Goal: Navigation & Orientation: Find specific page/section

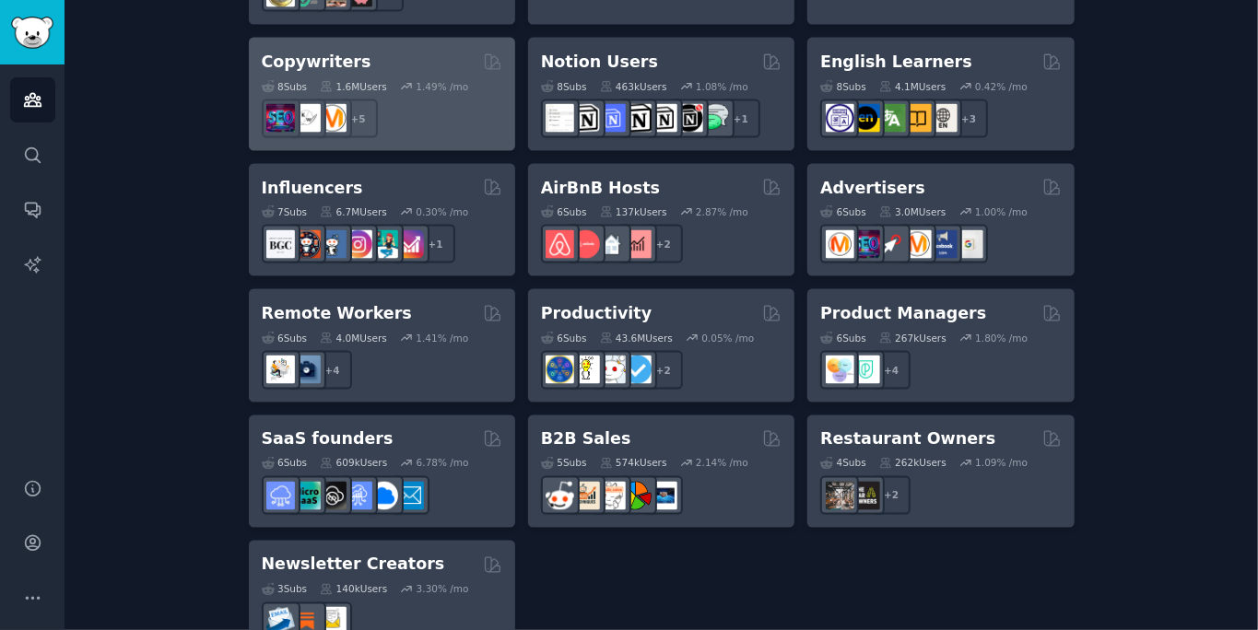
scroll to position [1493, 0]
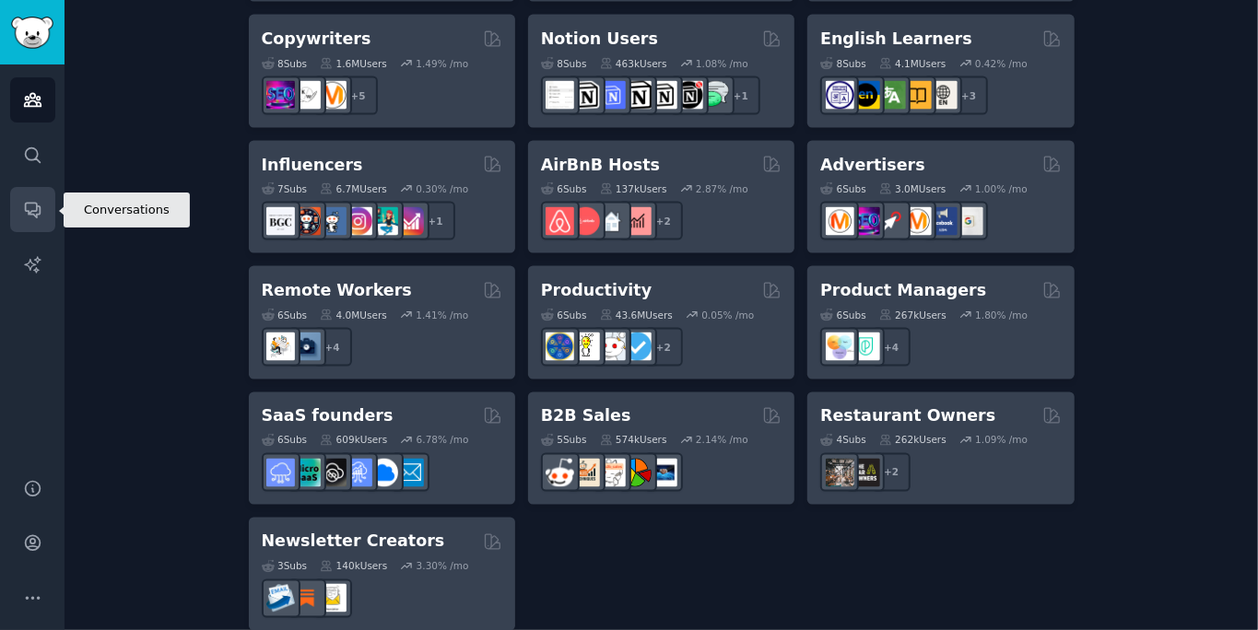
click at [39, 208] on icon "Sidebar" at bounding box center [32, 211] width 15 height 15
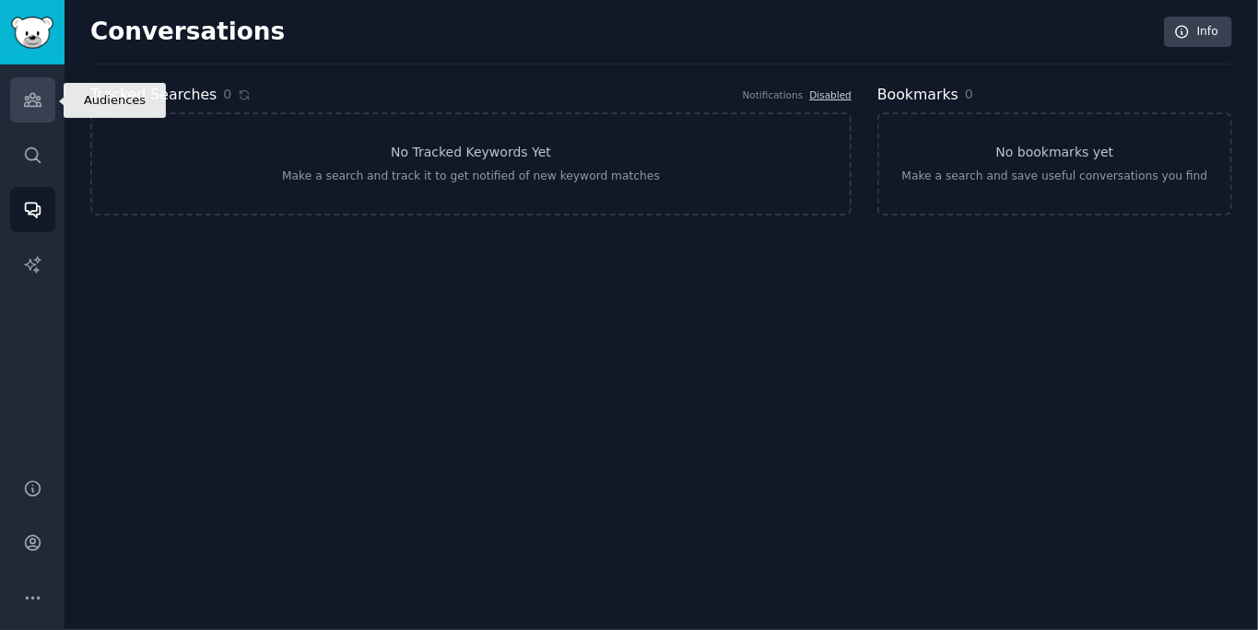
click at [35, 93] on icon "Sidebar" at bounding box center [32, 99] width 19 height 19
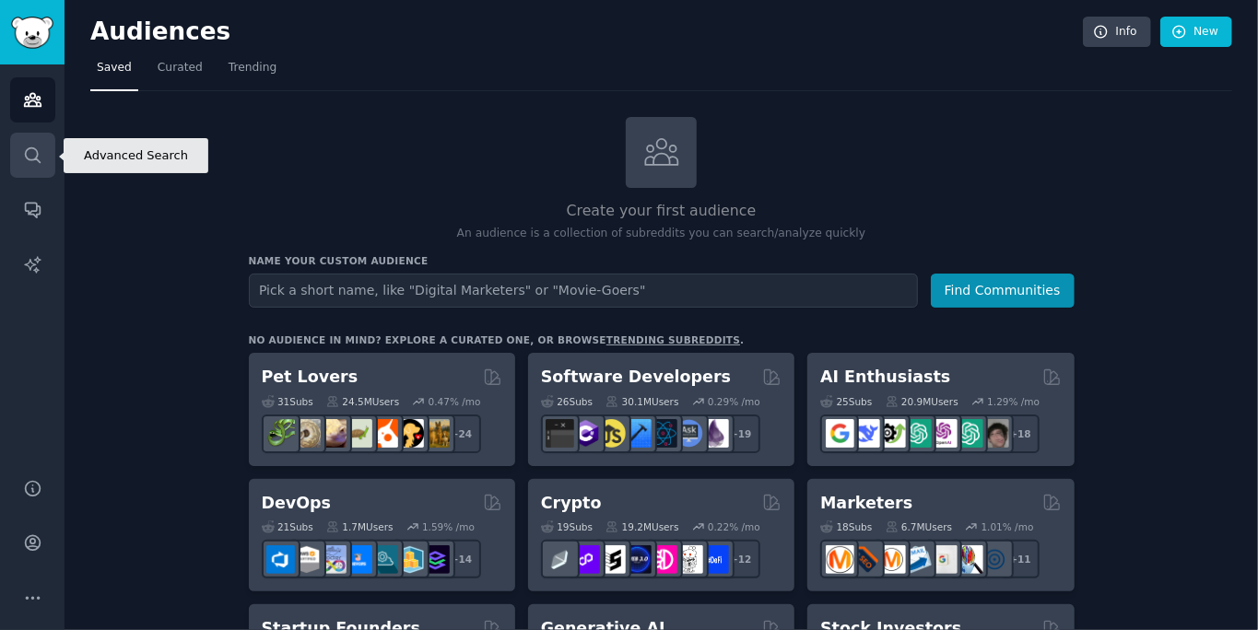
click at [35, 147] on icon "Sidebar" at bounding box center [32, 155] width 19 height 19
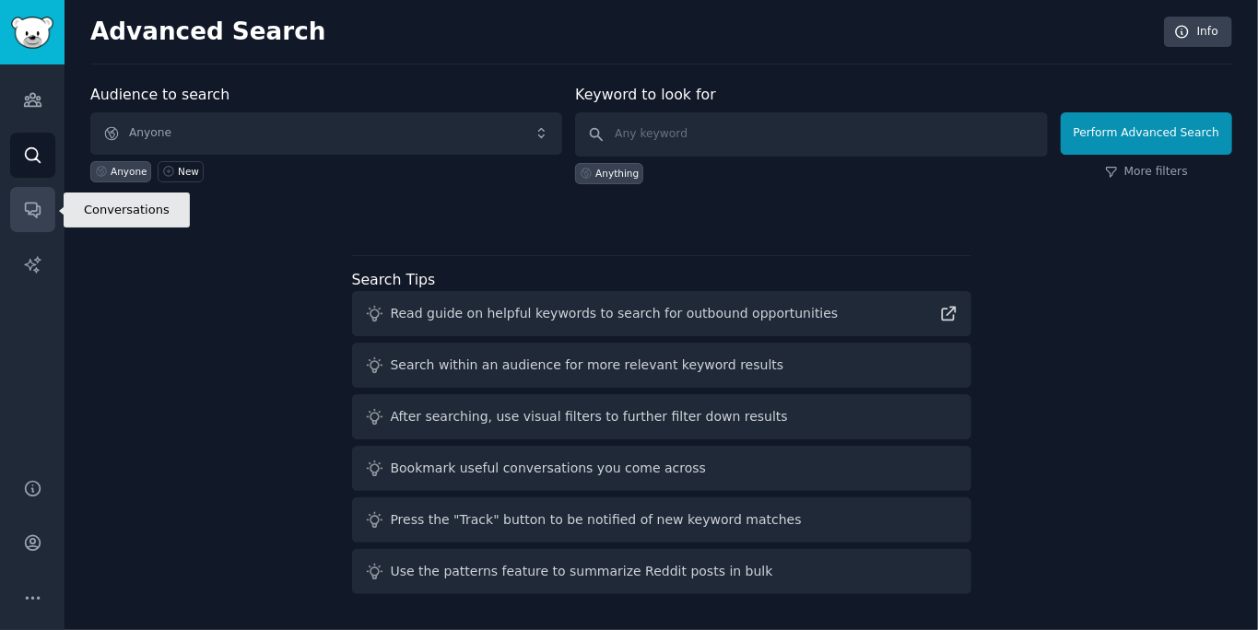
click at [28, 204] on icon "Sidebar" at bounding box center [32, 211] width 15 height 15
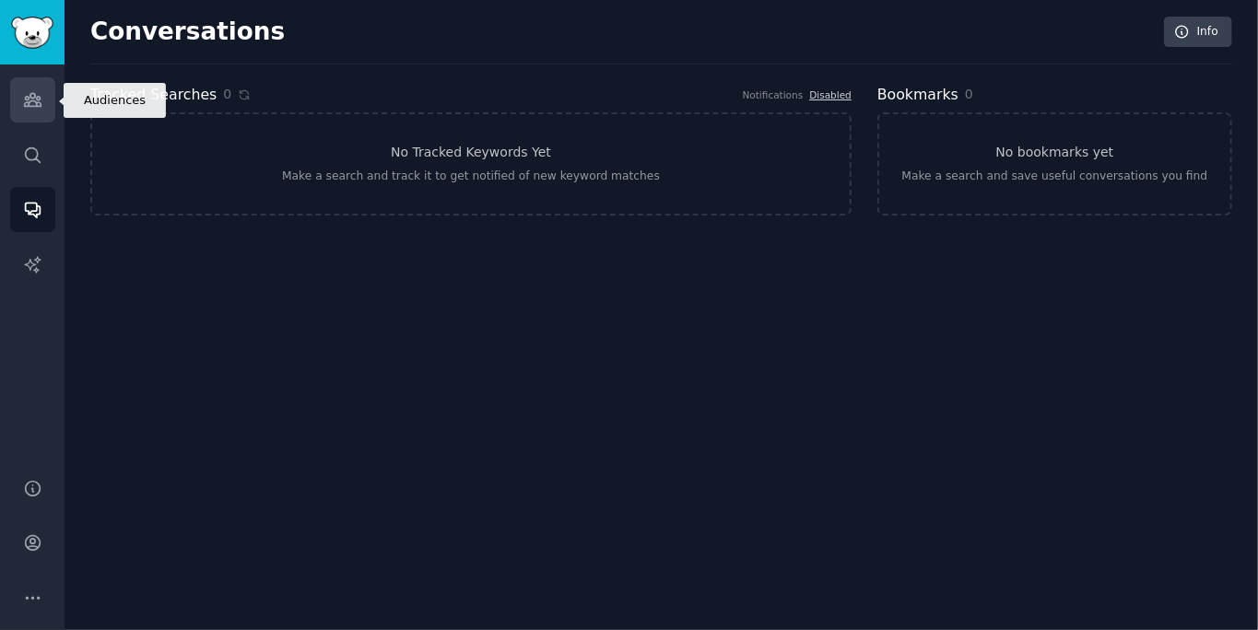
click at [48, 101] on link "Audiences" at bounding box center [32, 99] width 45 height 45
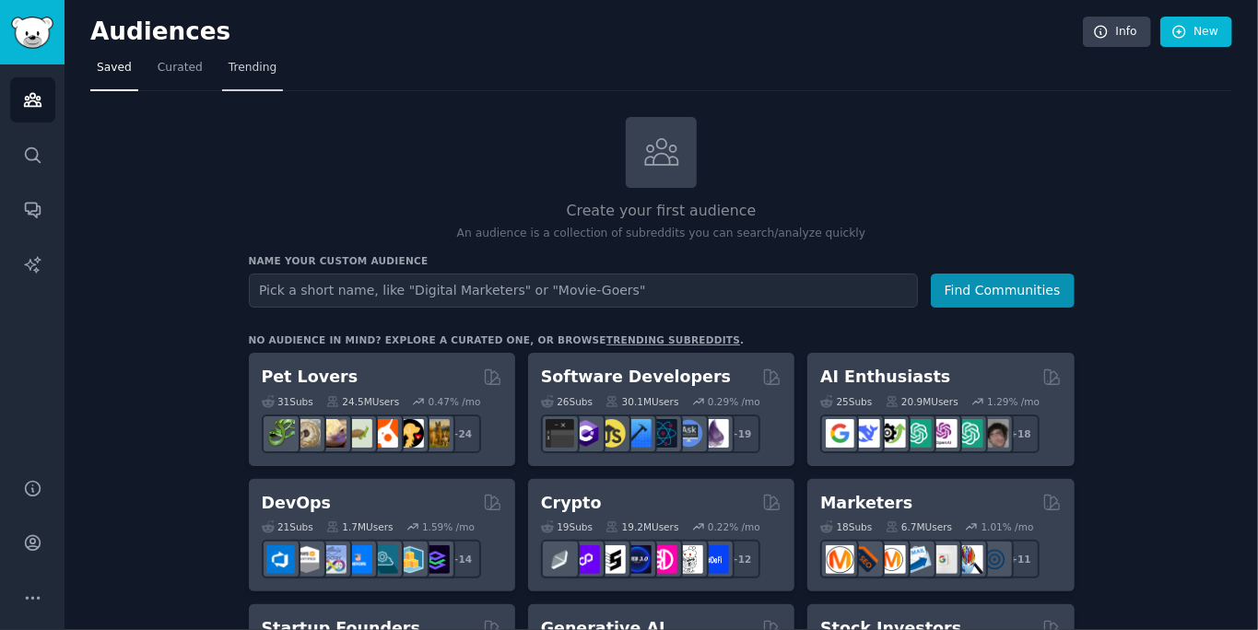
click at [247, 78] on link "Trending" at bounding box center [252, 72] width 61 height 38
